Goal: Find specific page/section: Find specific page/section

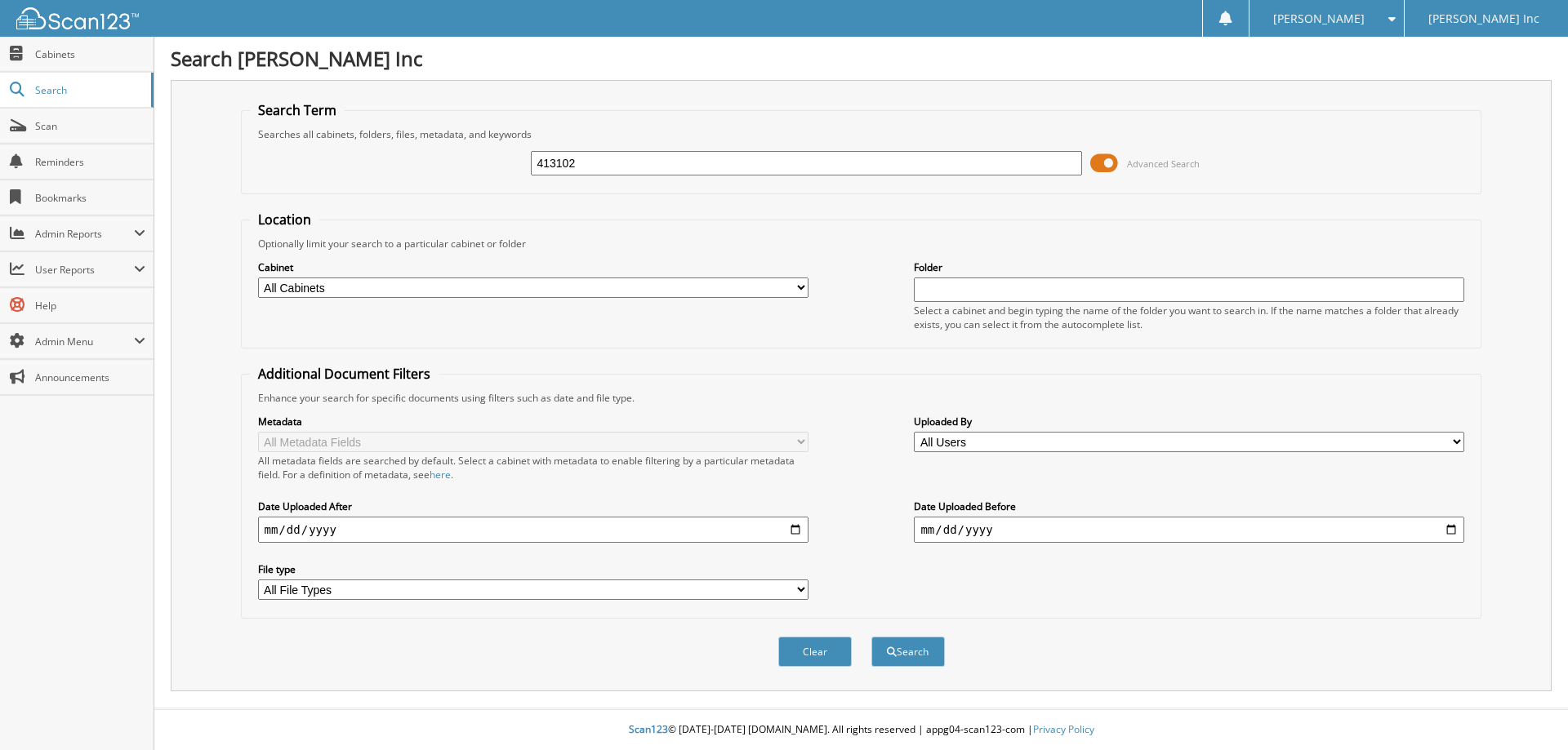
type input "413102"
click at [871, 637] on button "Search" at bounding box center [907, 652] width 74 height 30
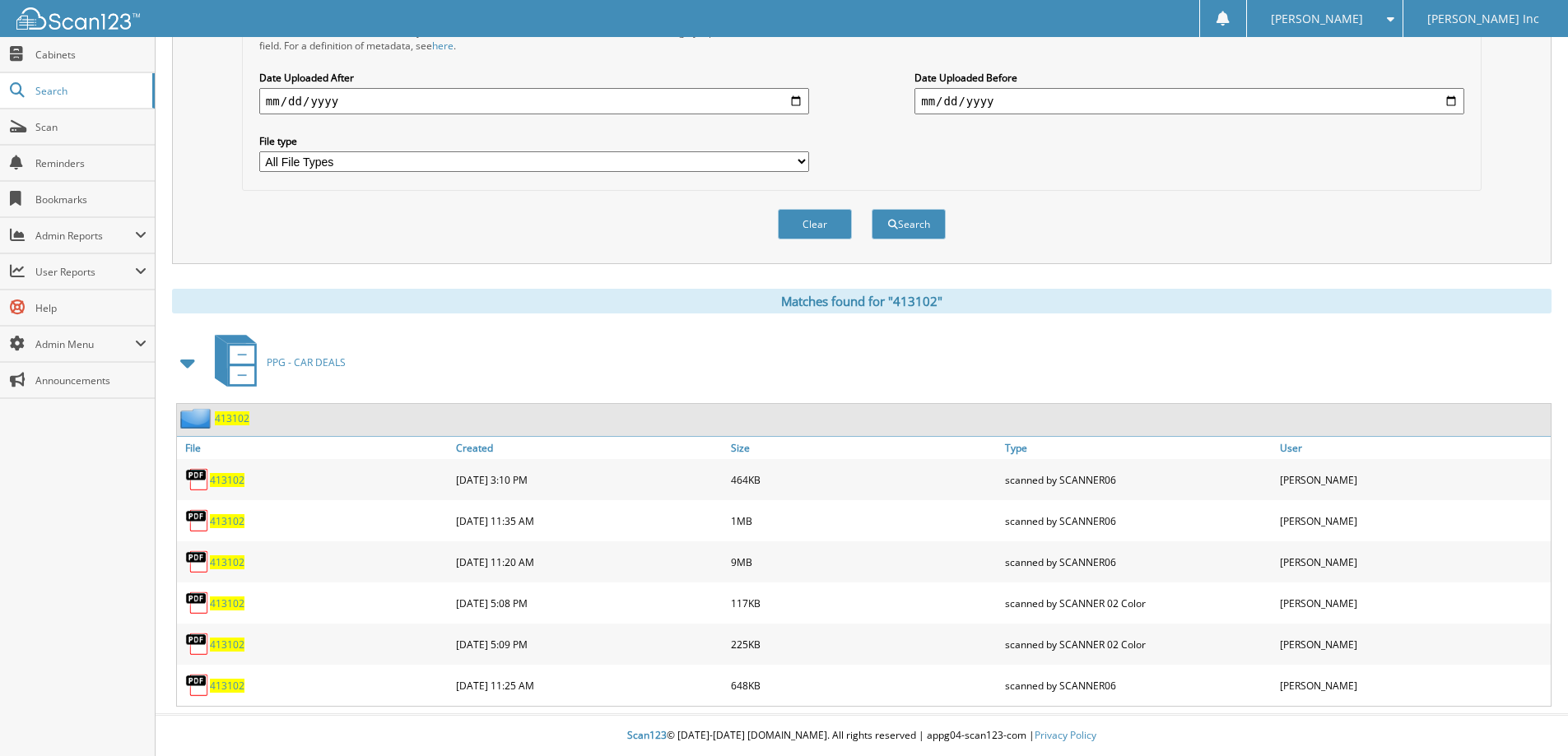
scroll to position [433, 0]
click at [235, 518] on span "413102" at bounding box center [227, 521] width 35 height 14
click at [216, 564] on span "413102" at bounding box center [227, 562] width 35 height 14
click at [39, 123] on span "Scan" at bounding box center [91, 127] width 111 height 14
